Goal: Task Accomplishment & Management: Use online tool/utility

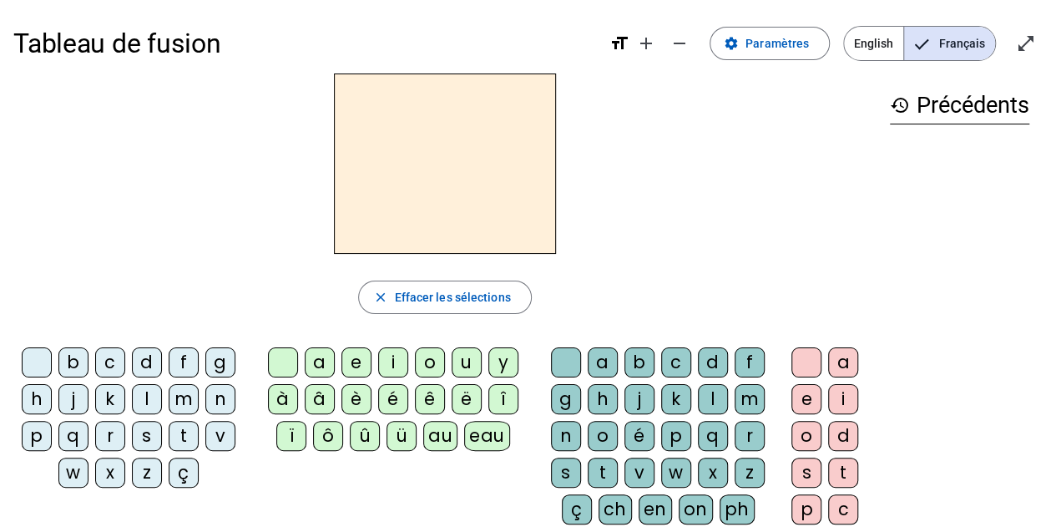
click at [440, 437] on div "au" at bounding box center [440, 436] width 34 height 30
click at [690, 46] on mat-icon "remove" at bounding box center [680, 43] width 20 height 20
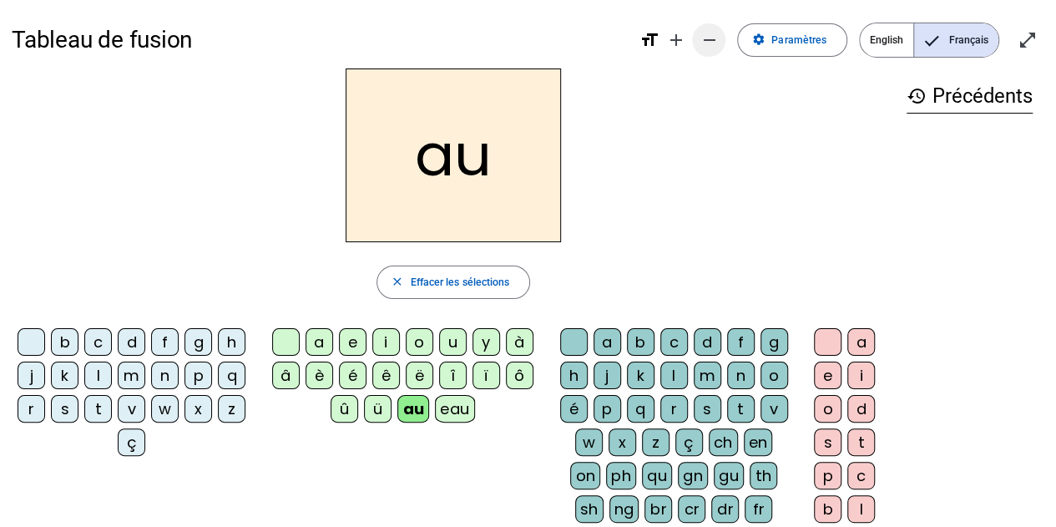
click at [693, 46] on span "Diminuer la taille de la police" at bounding box center [709, 40] width 40 height 40
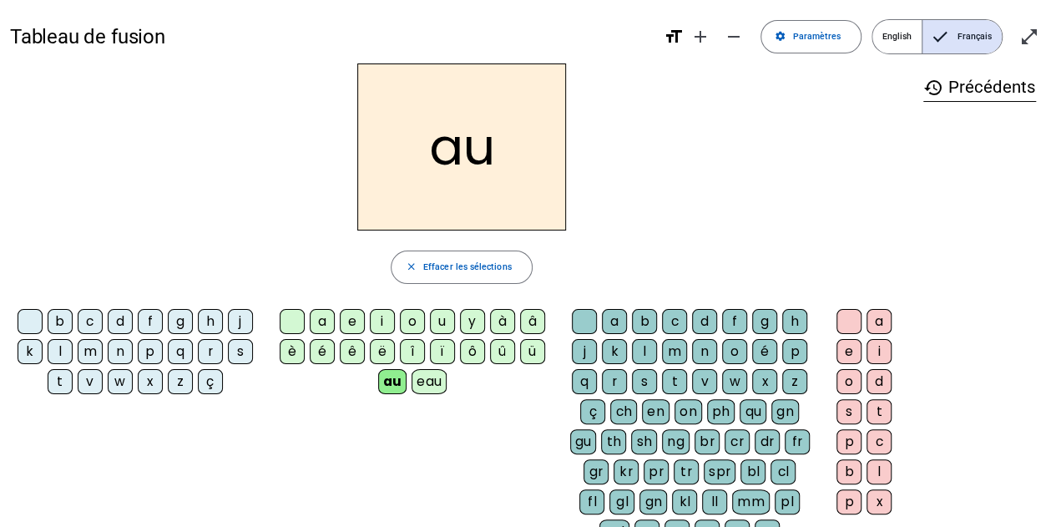
click at [386, 380] on div "au" at bounding box center [392, 381] width 29 height 25
click at [409, 269] on mat-icon "close" at bounding box center [411, 267] width 12 height 12
click at [818, 40] on span "Paramètres" at bounding box center [816, 36] width 48 height 15
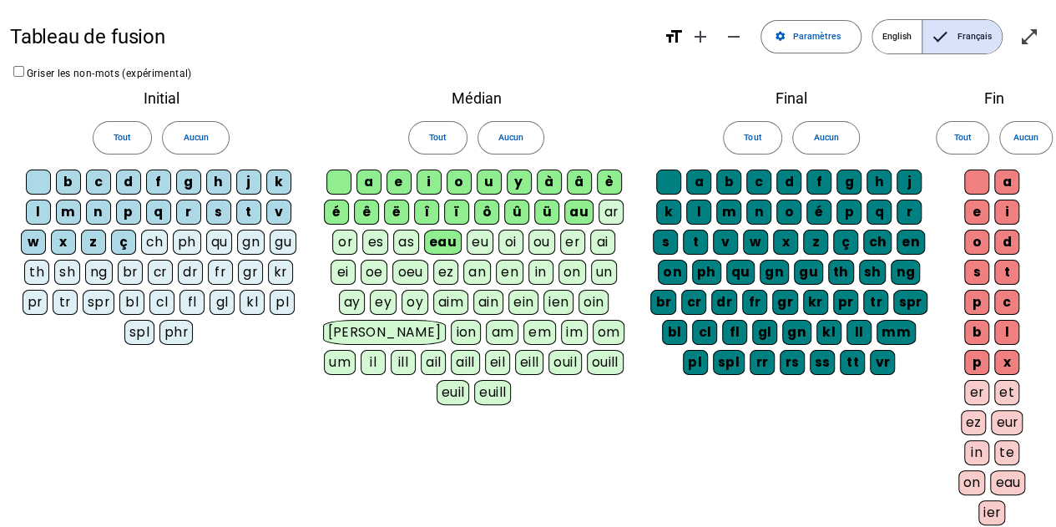
click at [473, 249] on div "eu" at bounding box center [480, 242] width 27 height 25
click at [514, 138] on span "Aucun" at bounding box center [510, 137] width 25 height 15
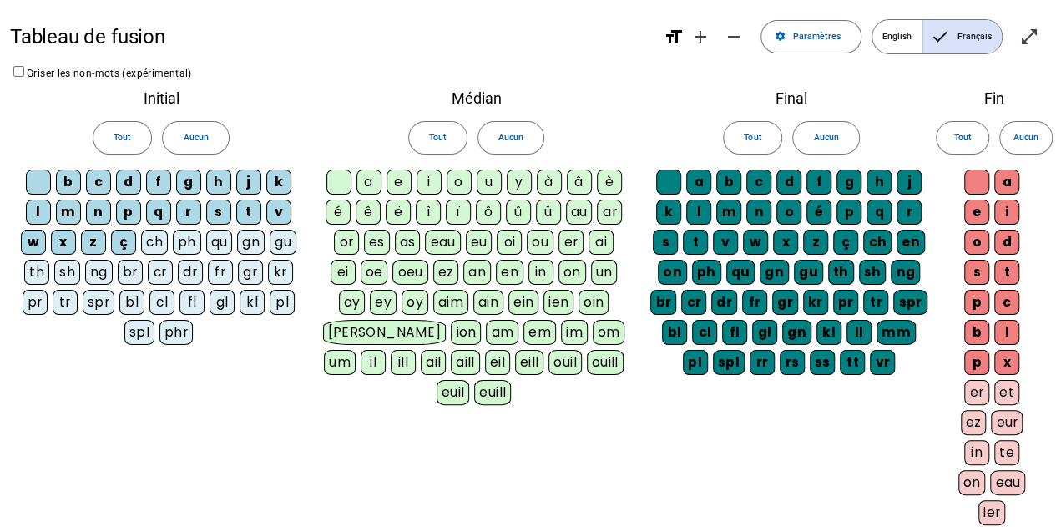
click at [478, 245] on div "eu" at bounding box center [479, 242] width 27 height 25
click at [478, 243] on div "eu" at bounding box center [479, 242] width 28 height 25
click at [1029, 43] on mat-icon "open_in_full" at bounding box center [1029, 37] width 20 height 20
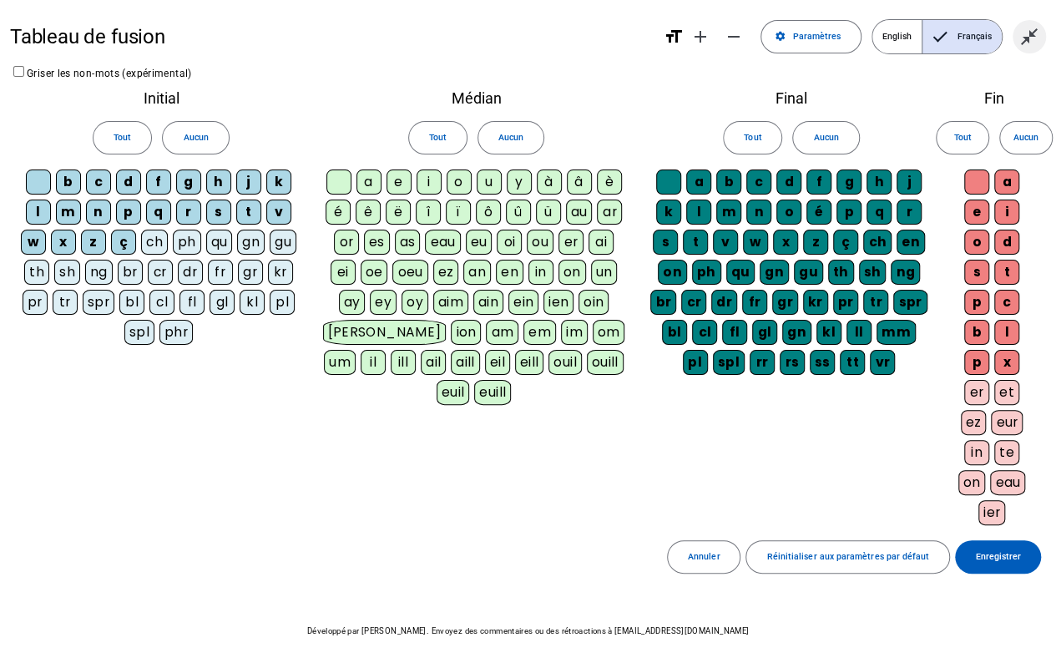
click at [1029, 36] on mat-icon "close_fullscreen" at bounding box center [1029, 37] width 20 height 20
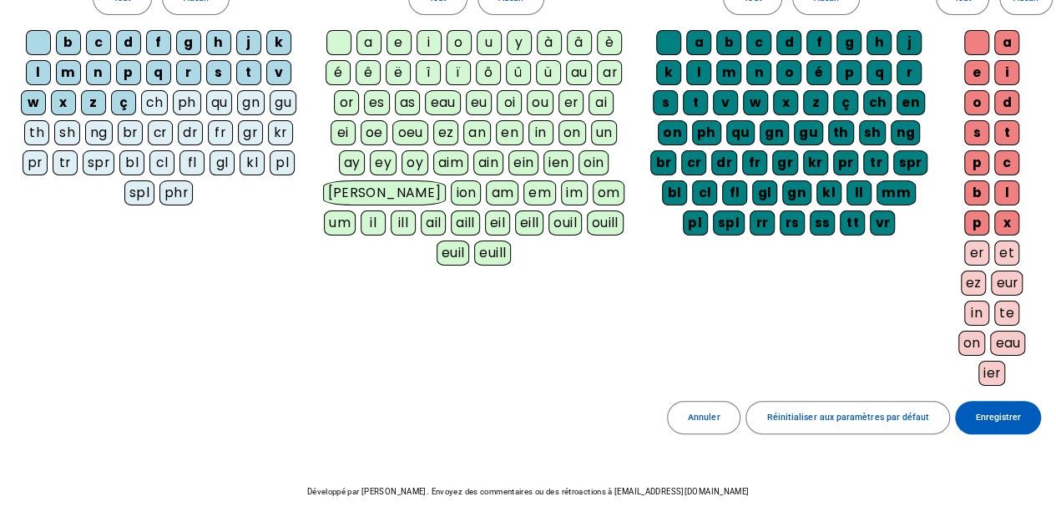
scroll to position [171, 0]
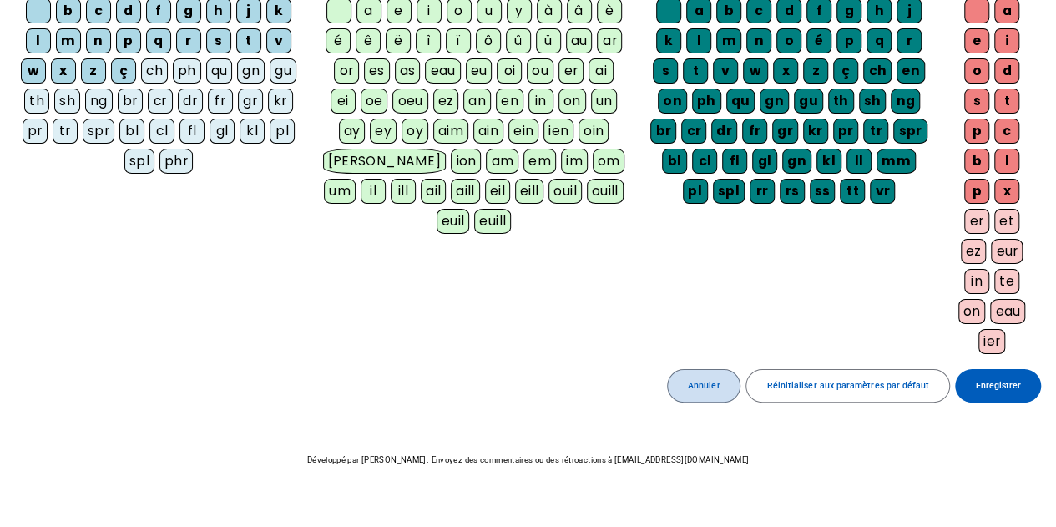
click at [710, 387] on span at bounding box center [704, 386] width 73 height 40
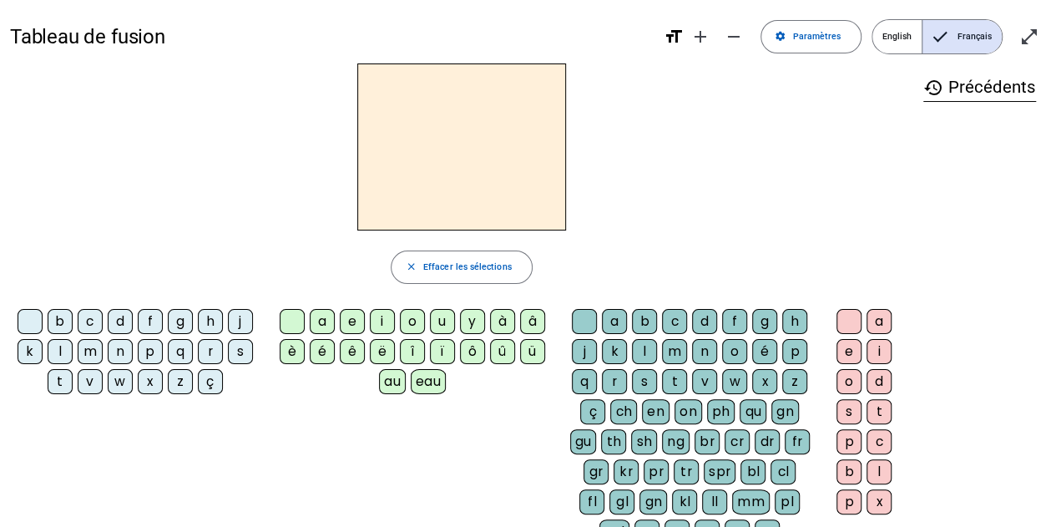
click at [174, 325] on div "g" at bounding box center [180, 321] width 25 height 25
click at [326, 321] on div "a" at bounding box center [322, 321] width 25 height 25
click at [648, 323] on div "b" at bounding box center [644, 321] width 25 height 25
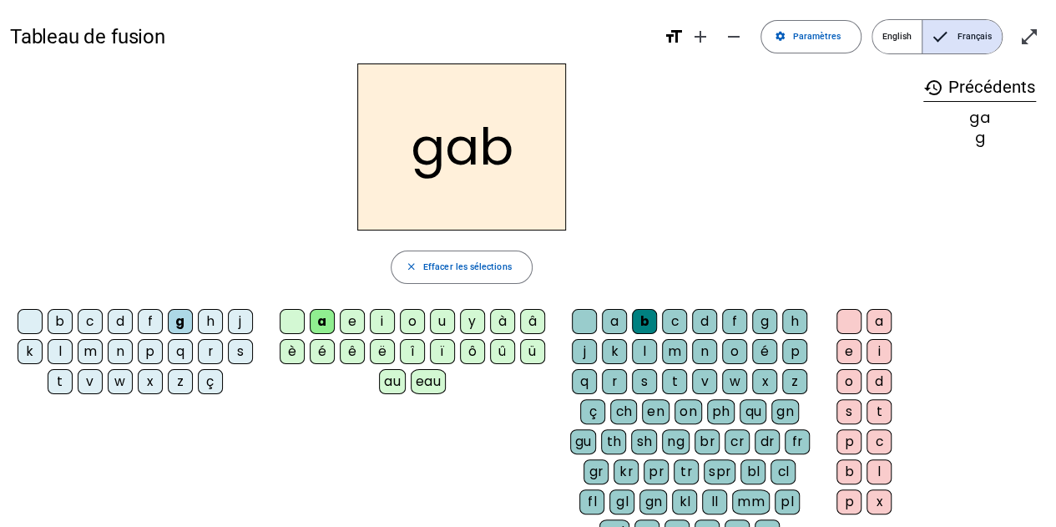
click at [587, 322] on div at bounding box center [584, 321] width 25 height 25
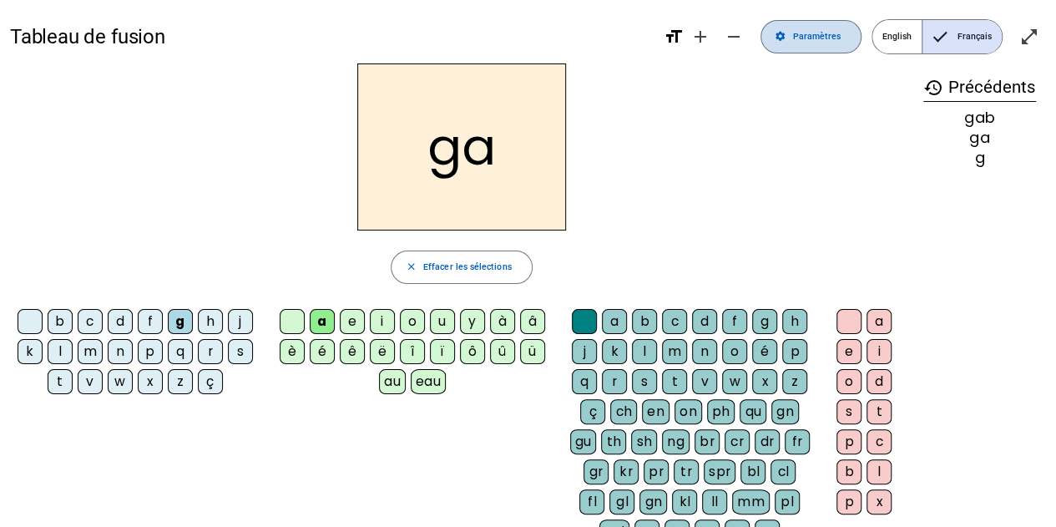
click at [817, 38] on span "Paramètres" at bounding box center [816, 36] width 48 height 15
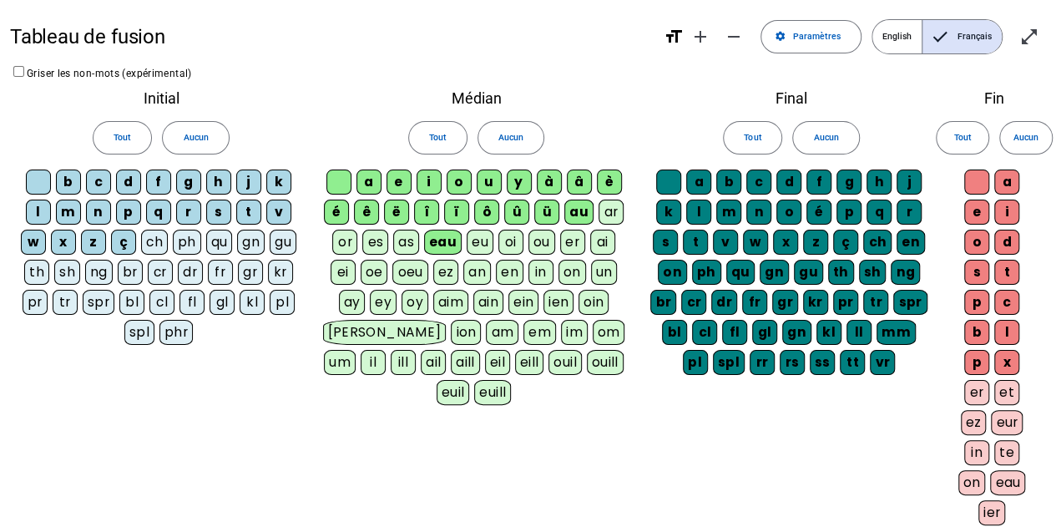
click at [441, 243] on div "eau" at bounding box center [443, 242] width 38 height 25
click at [441, 243] on div "eau" at bounding box center [442, 242] width 35 height 25
click at [1039, 38] on mat-icon "open_in_full" at bounding box center [1029, 37] width 20 height 20
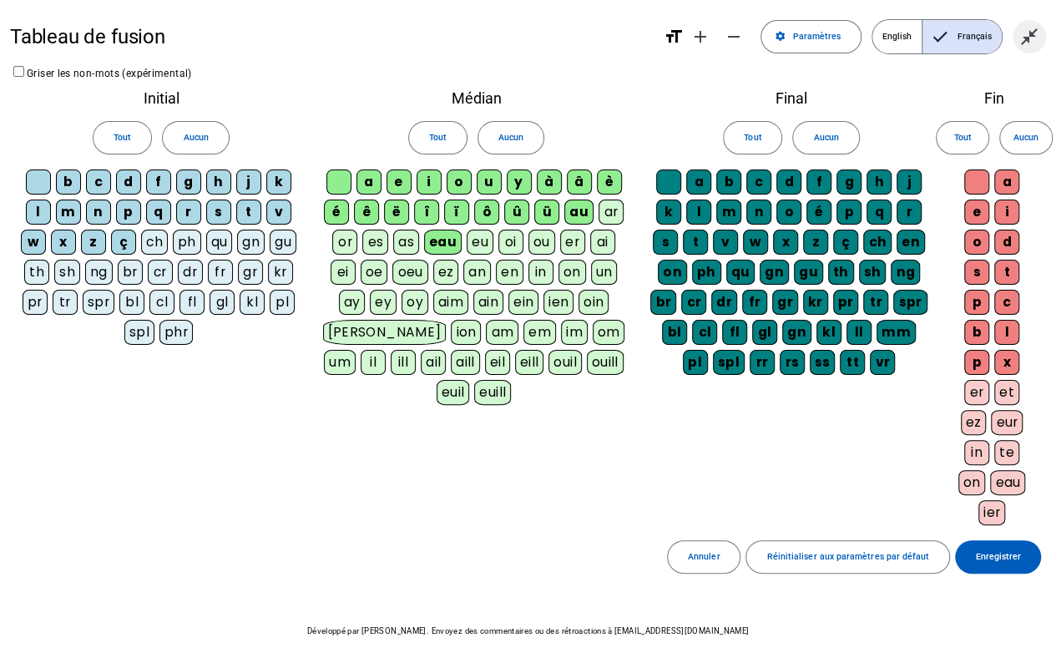
click at [1035, 32] on mat-icon "close_fullscreen" at bounding box center [1029, 37] width 20 height 20
